Goal: Transaction & Acquisition: Purchase product/service

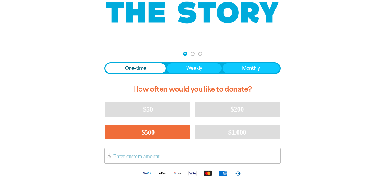
click at [150, 132] on span "$500" at bounding box center [147, 132] width 13 height 8
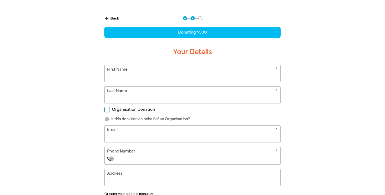
scroll to position [110, 0]
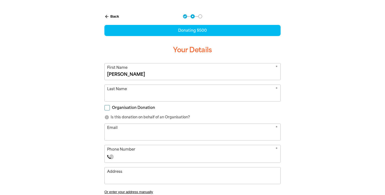
type input "[PERSON_NAME]"
type input "[EMAIL_ADDRESS][DOMAIN_NAME]"
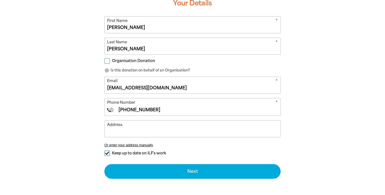
scroll to position [172, 0]
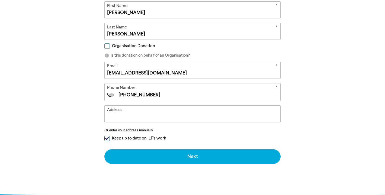
type input "[PHONE_NUMBER]"
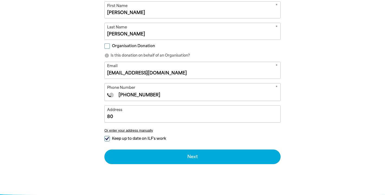
type input "8"
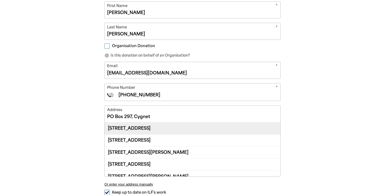
click at [140, 128] on div "[STREET_ADDRESS]" at bounding box center [193, 128] width 176 height 12
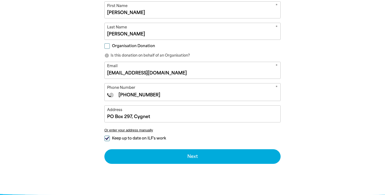
type input "[STREET_ADDRESS]"
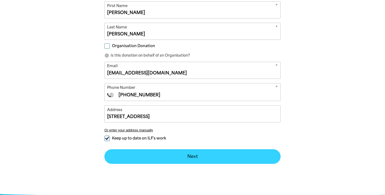
click at [184, 155] on button "Next chevron_right" at bounding box center [192, 156] width 176 height 15
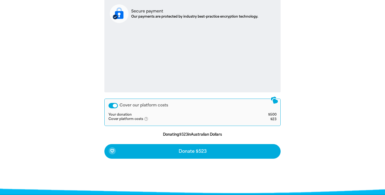
scroll to position [216, 0]
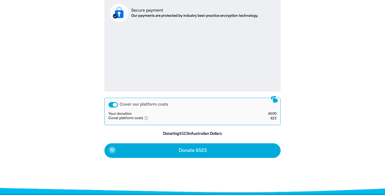
click at [115, 104] on div "Cover our platform costs" at bounding box center [112, 104] width 9 height 5
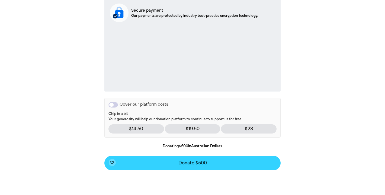
click at [199, 161] on span "Donate $500" at bounding box center [192, 163] width 28 height 4
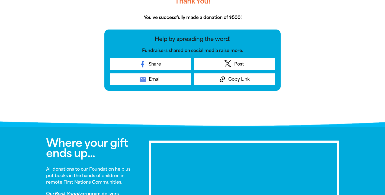
scroll to position [200, 0]
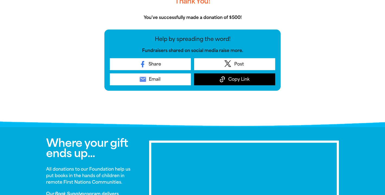
click at [240, 82] on span "Copy Link" at bounding box center [238, 79] width 21 height 7
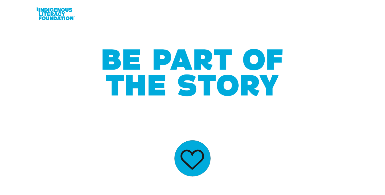
scroll to position [0, 0]
